Goal: Find specific page/section: Find specific page/section

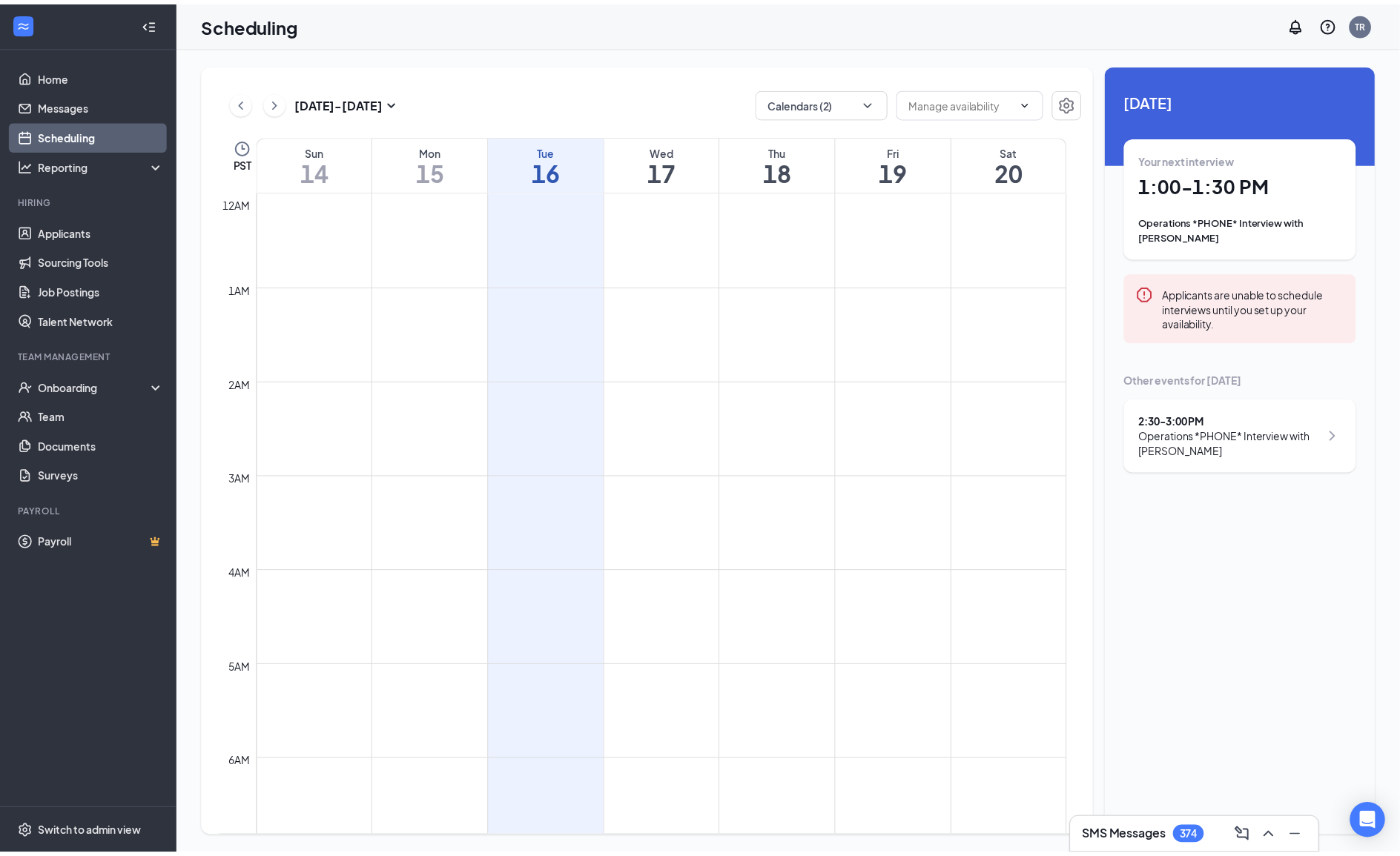
scroll to position [728, 0]
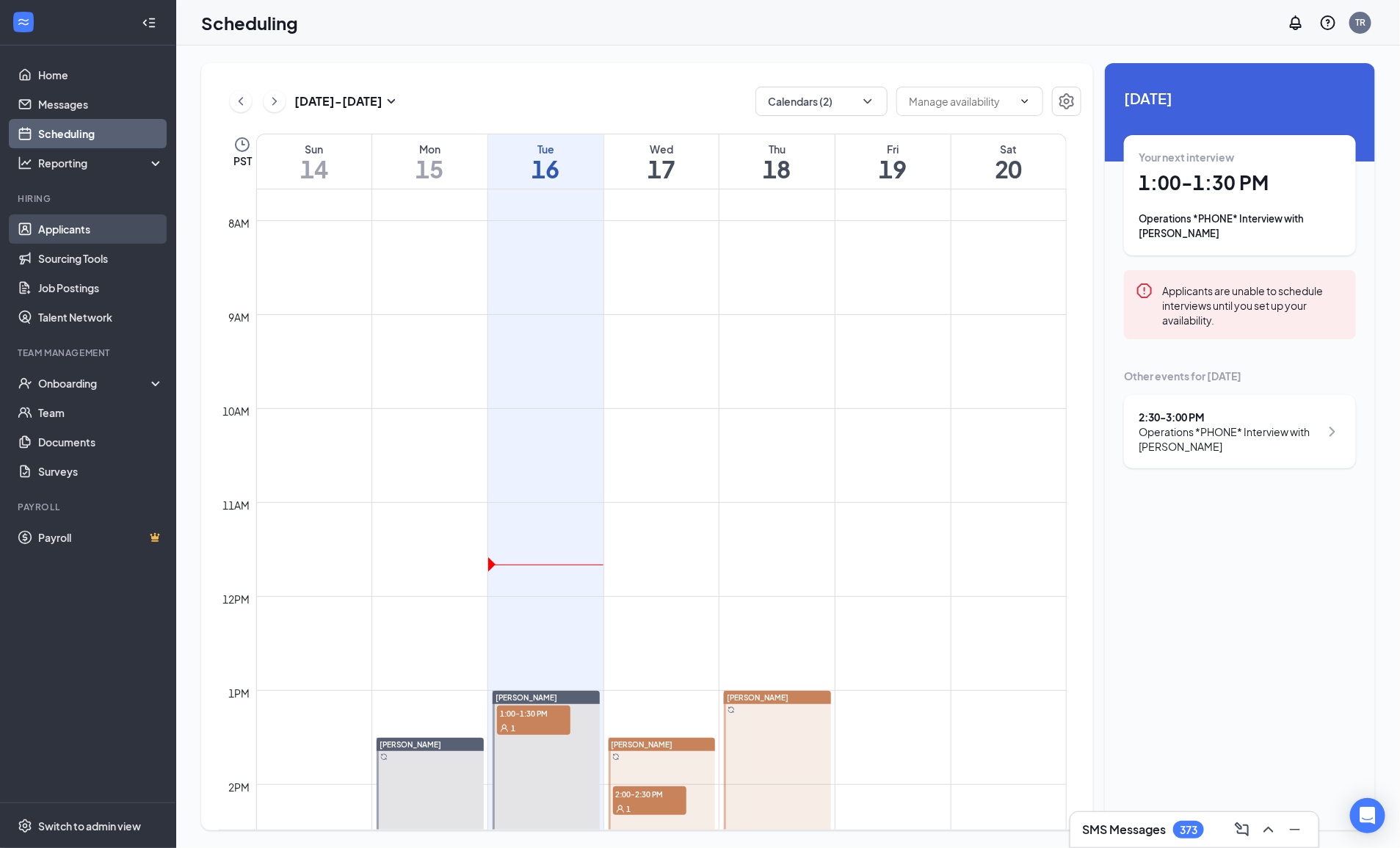
click at [86, 225] on link "Applicants" at bounding box center [100, 229] width 125 height 29
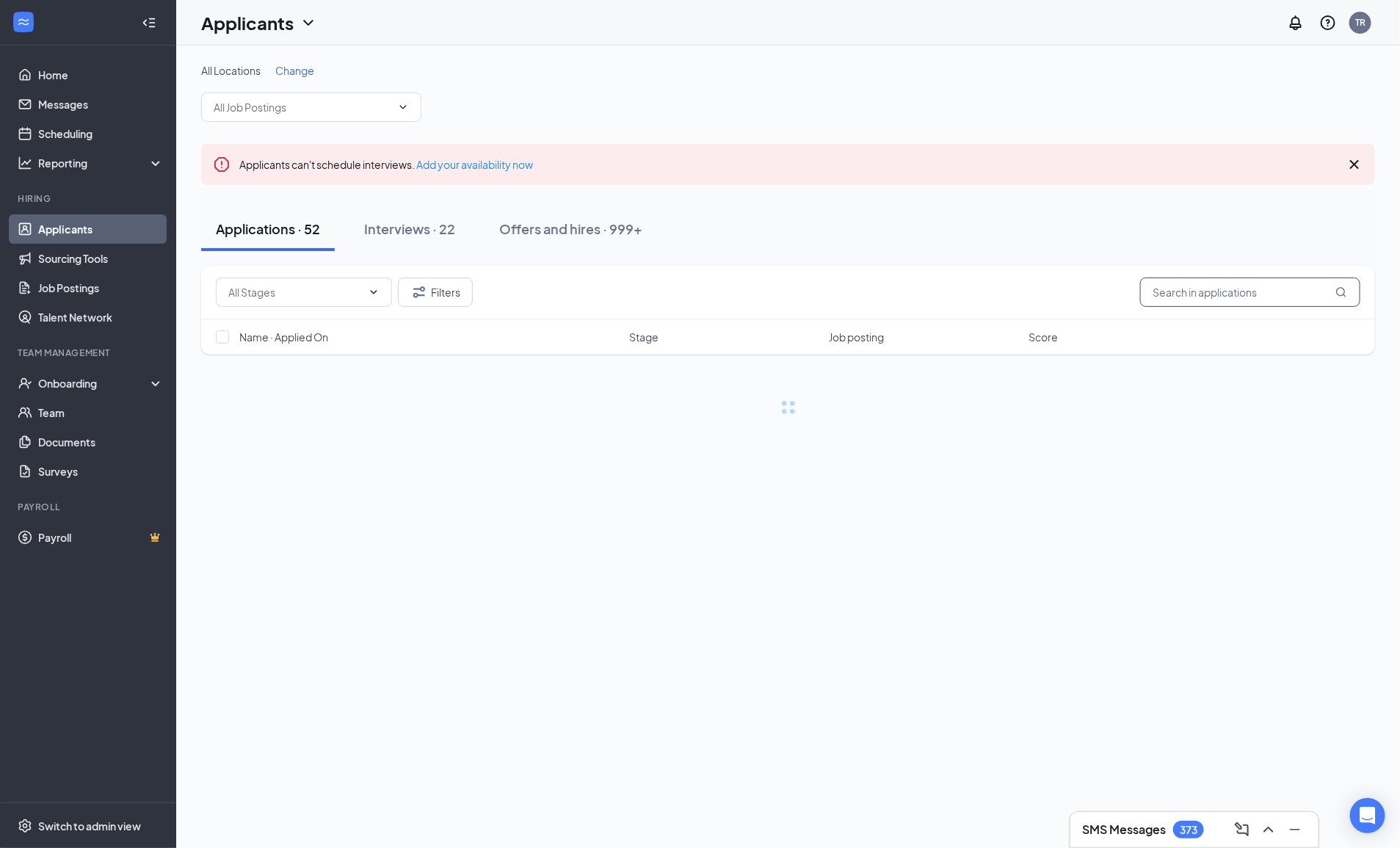
click at [1191, 299] on input "text" at bounding box center [1250, 292] width 220 height 29
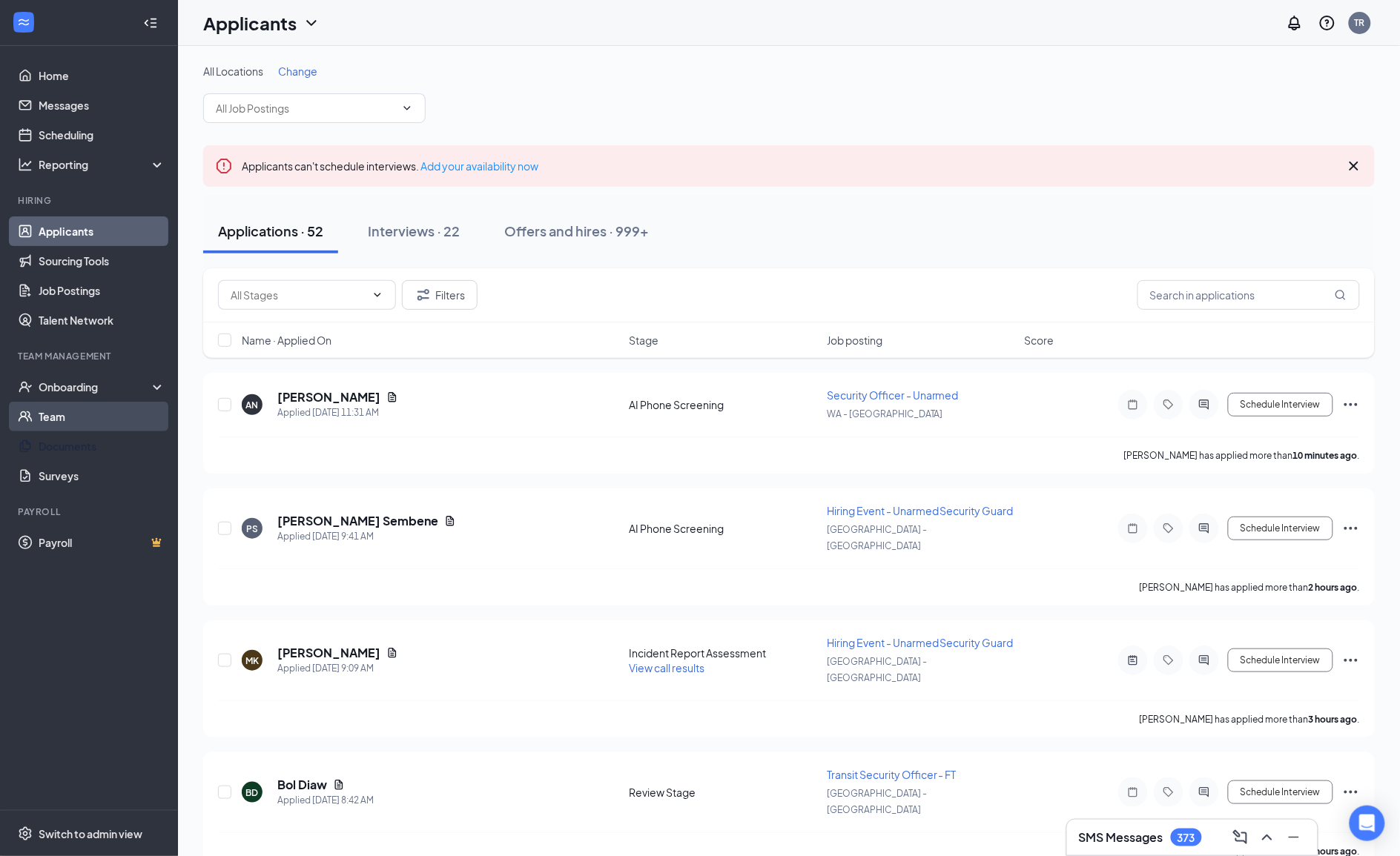
click at [105, 410] on link "Team" at bounding box center [101, 416] width 127 height 30
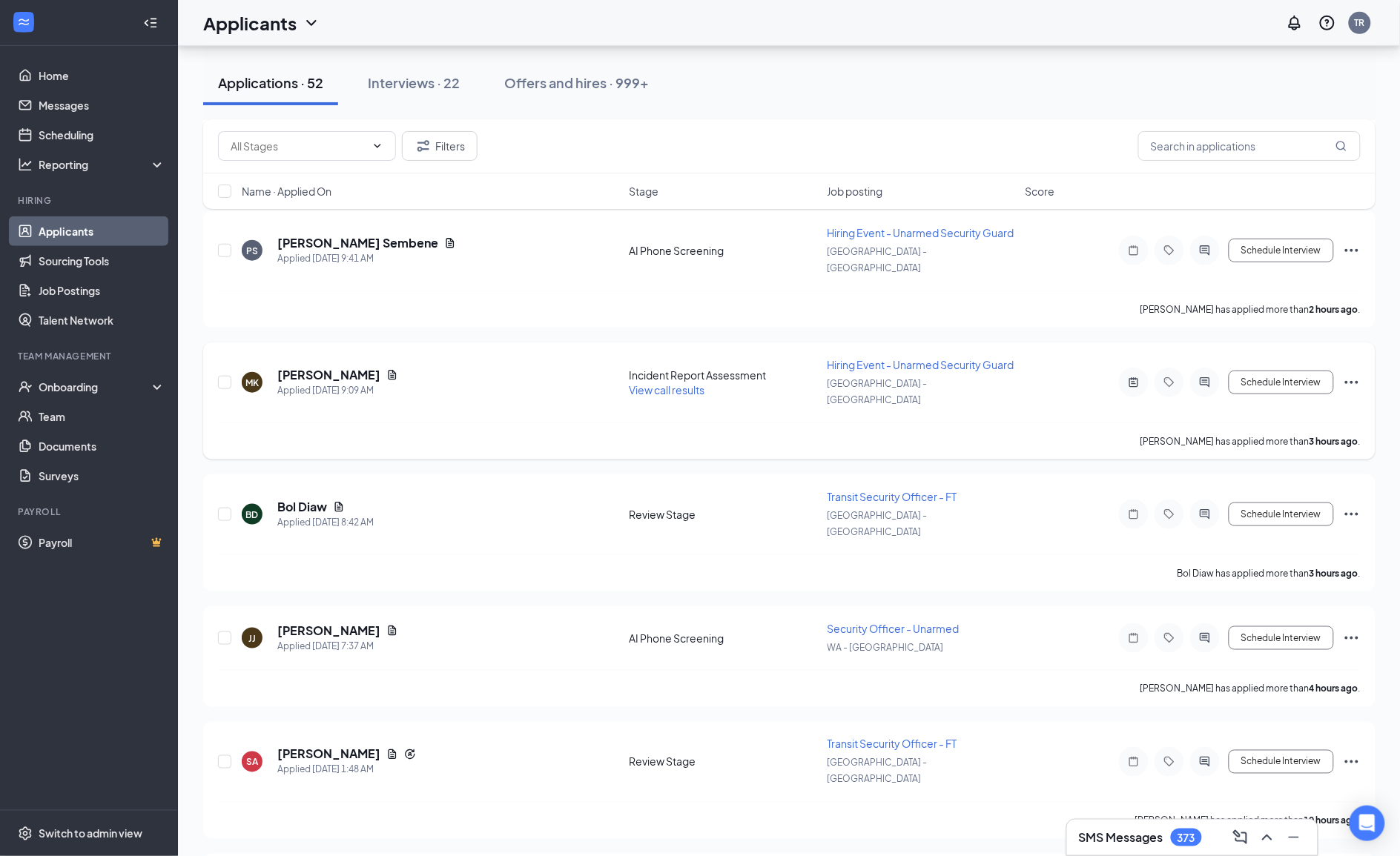
scroll to position [370, 0]
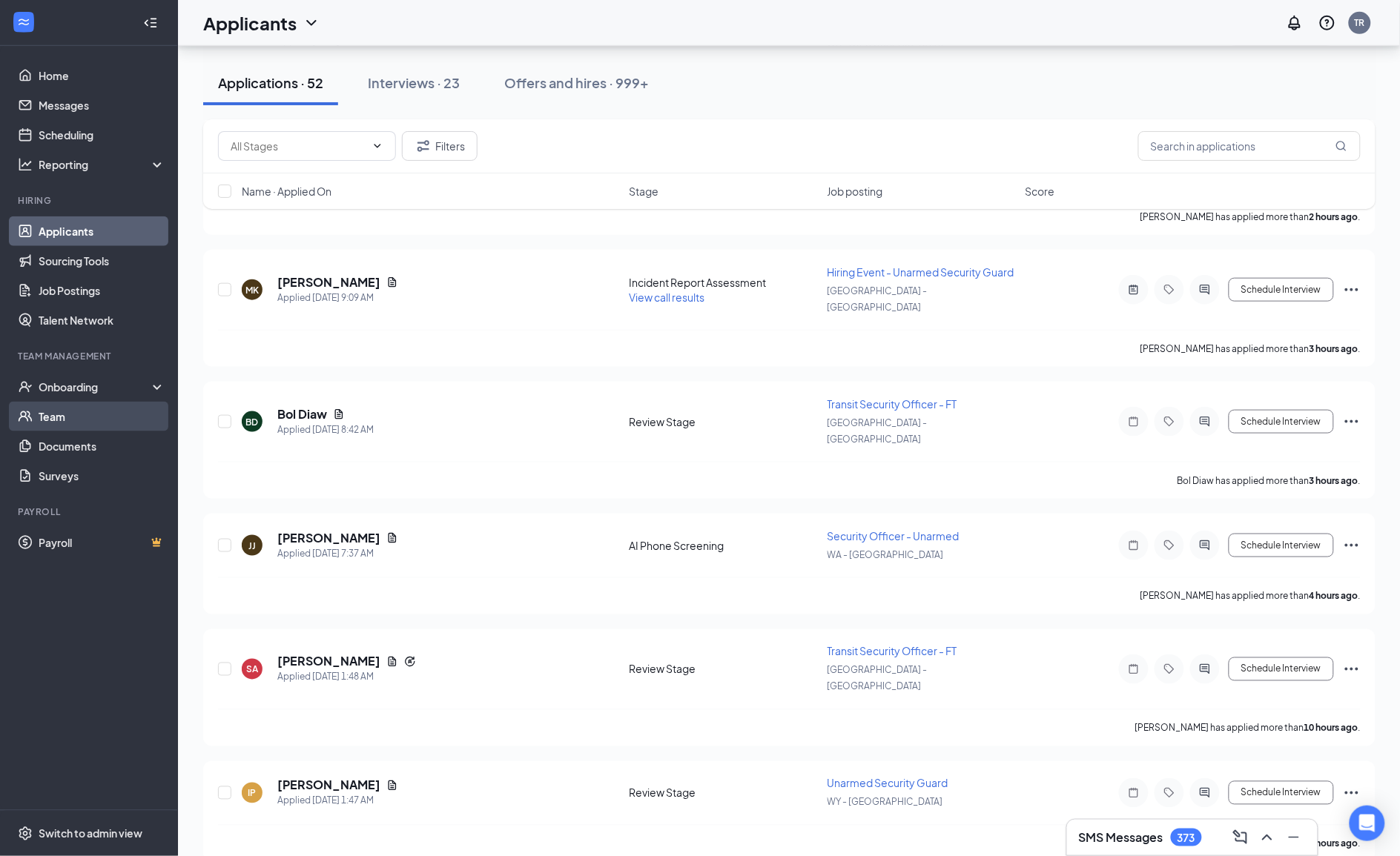
click at [106, 421] on link "Team" at bounding box center [101, 416] width 127 height 30
